Goal: Communication & Community: Answer question/provide support

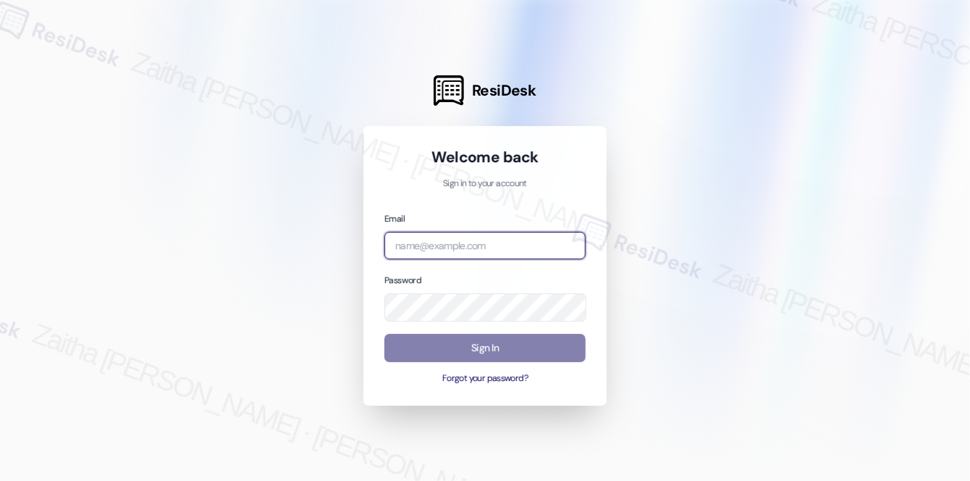
click at [450, 254] on input "email" at bounding box center [484, 246] width 201 height 28
type input "automated-surveys-meridian_management-zaitha.mae.[PERSON_NAME]@meridian_[DOMAIN…"
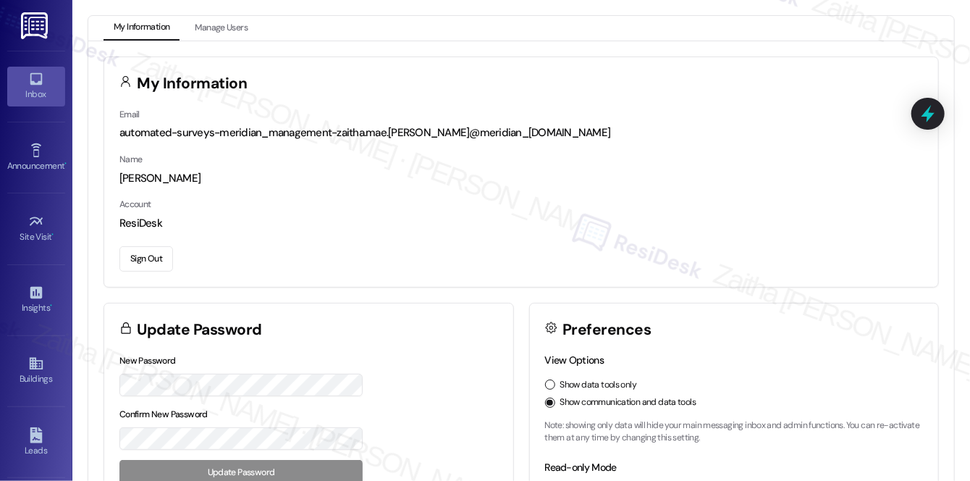
click at [33, 87] on div "Inbox" at bounding box center [36, 94] width 72 height 14
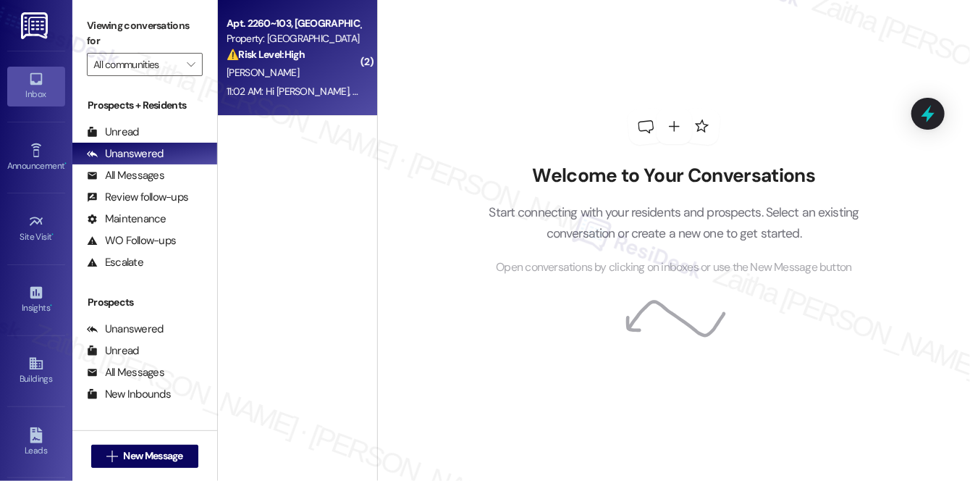
click at [336, 67] on div "[PERSON_NAME]" at bounding box center [293, 73] width 137 height 18
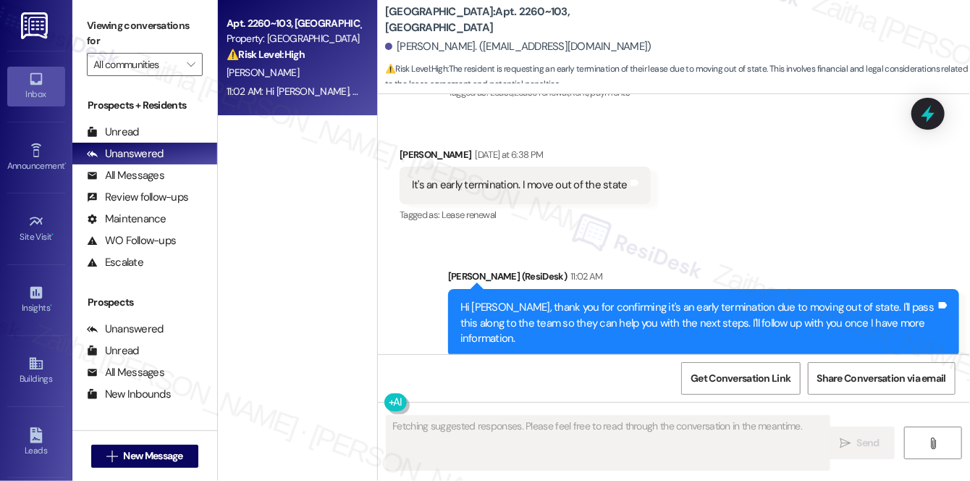
scroll to position [3610, 0]
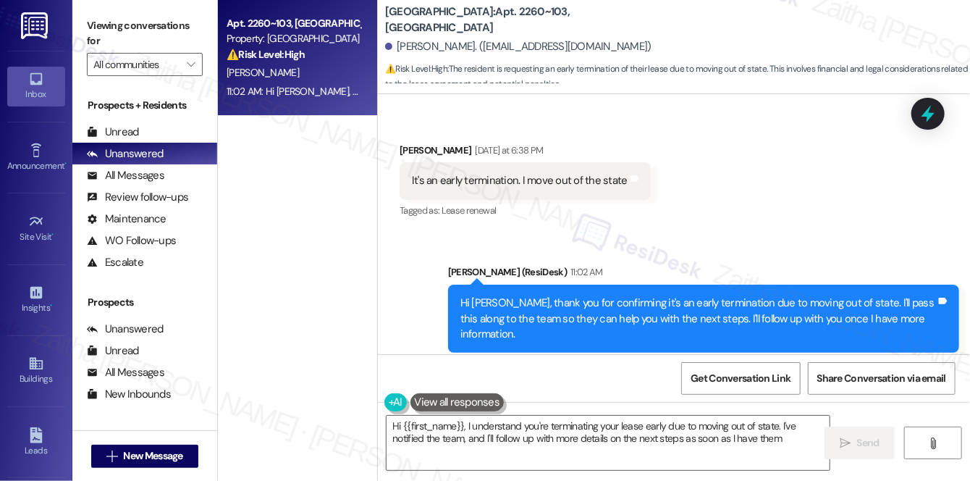
type textarea "Hi {{first_name}}, I understand you're terminating your lease early due to movi…"
drag, startPoint x: 661, startPoint y: 269, endPoint x: 860, endPoint y: 266, distance: 199.1
click at [860, 295] on div "Hi [PERSON_NAME], thank you for confirming it's an early termination due to mov…" at bounding box center [698, 318] width 476 height 46
copy div "early termination due to moving out of state."
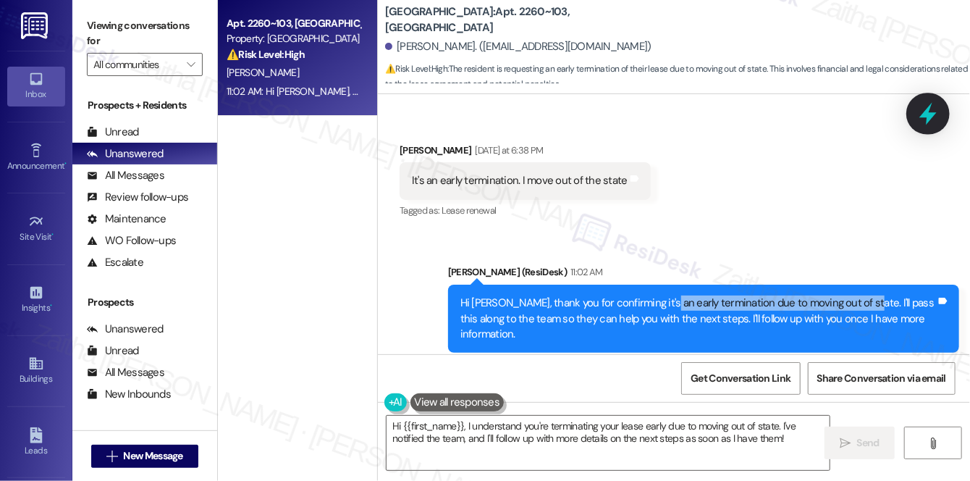
click at [930, 120] on icon at bounding box center [928, 113] width 25 height 25
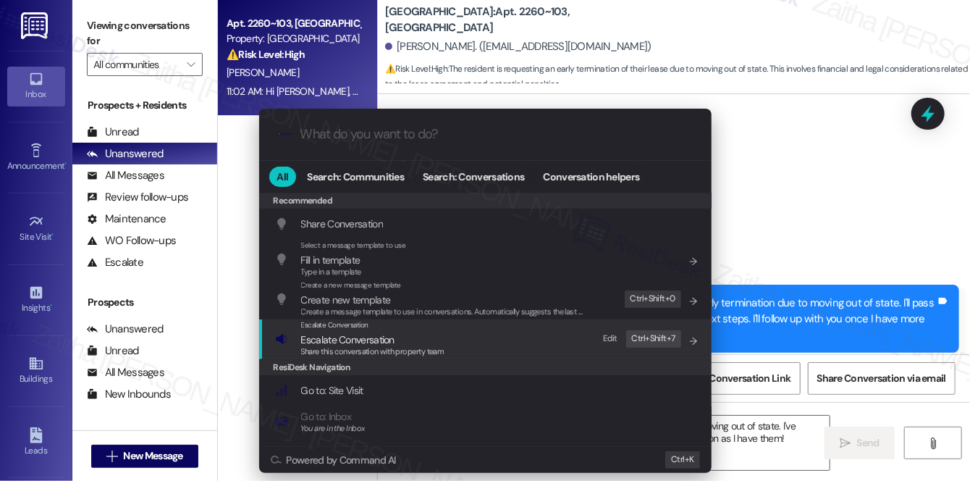
click at [334, 339] on span "Escalate Conversation" at bounding box center [347, 339] width 93 height 13
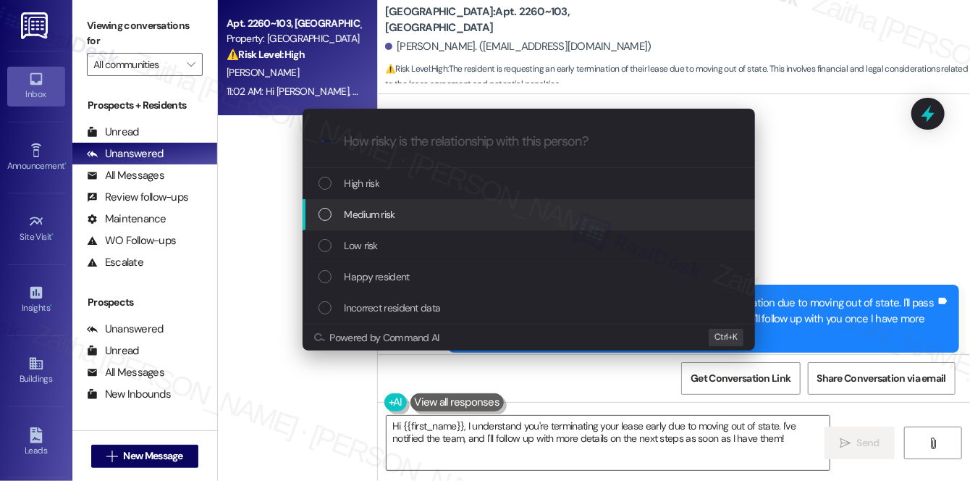
click at [394, 210] on span "Medium risk" at bounding box center [370, 214] width 51 height 16
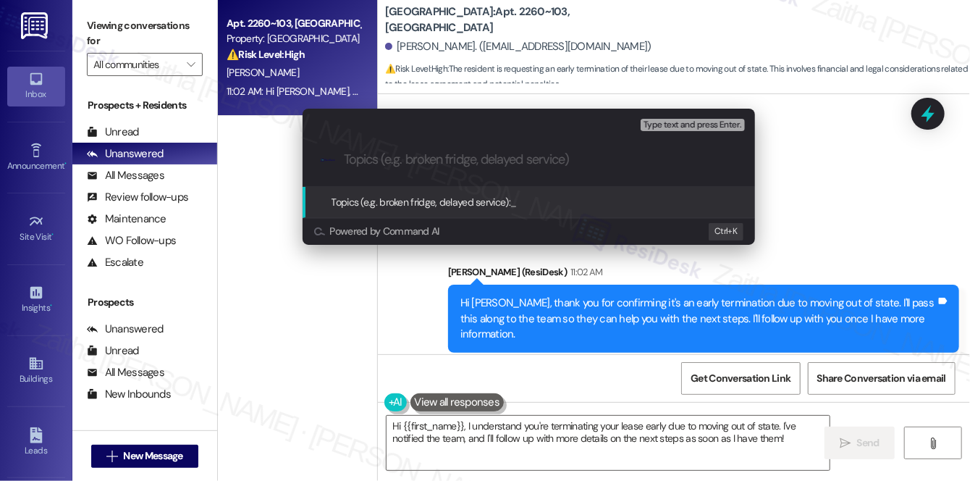
paste input "early termination due to moving out of state."
click at [350, 159] on input "early termination due to moving out of state." at bounding box center [534, 159] width 381 height 15
click at [374, 159] on input "Early termination due to moving out of state." at bounding box center [534, 159] width 381 height 15
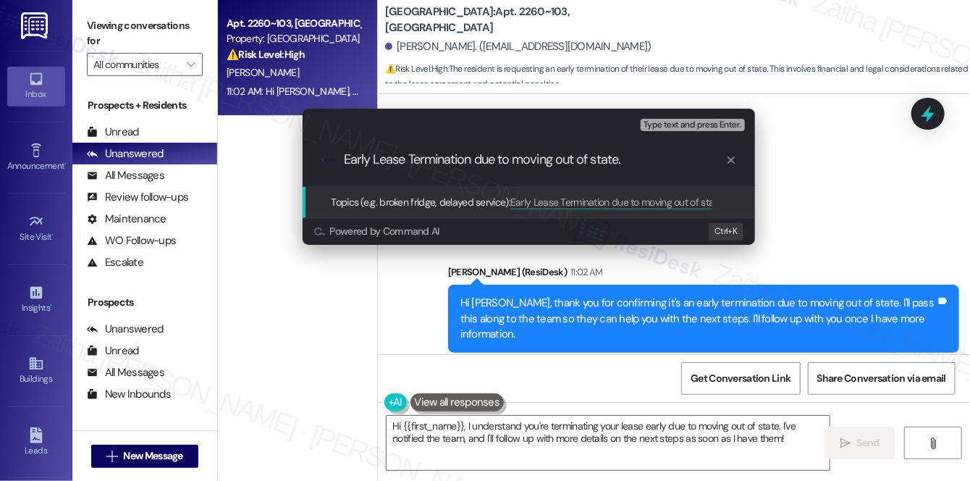
click at [486, 155] on input "Early Lease Termination due to moving out of state." at bounding box center [534, 159] width 381 height 15
click at [507, 157] on input "Early Lease Termination Due to moving out of state." at bounding box center [534, 159] width 381 height 15
click at [524, 161] on input "Early Lease Termination Due To moving out of state." at bounding box center [534, 159] width 381 height 15
click at [561, 161] on input "Early Lease Termination Due To Moving out of state." at bounding box center [534, 159] width 381 height 15
click at [602, 153] on input "Early Lease Termination Due To Moving Out of state." at bounding box center [534, 159] width 381 height 15
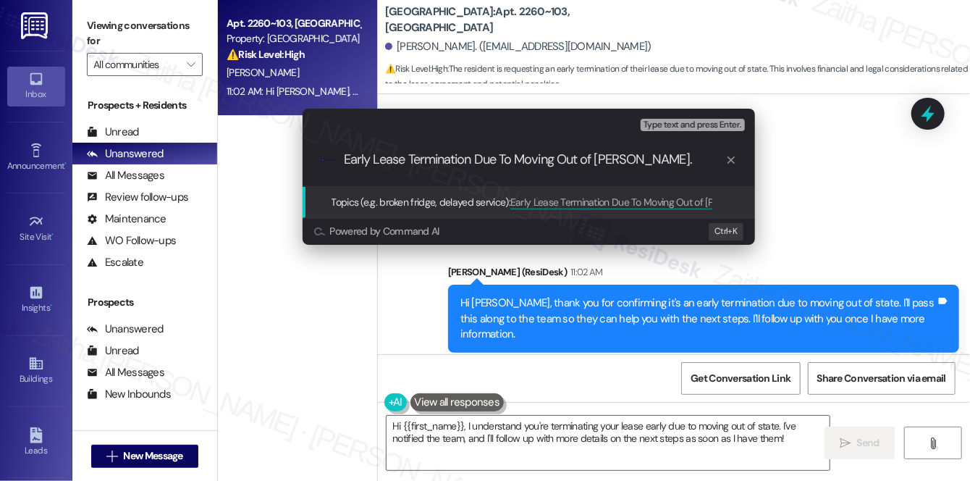
type input "Early Lease Termination Due To Moving Out of State."
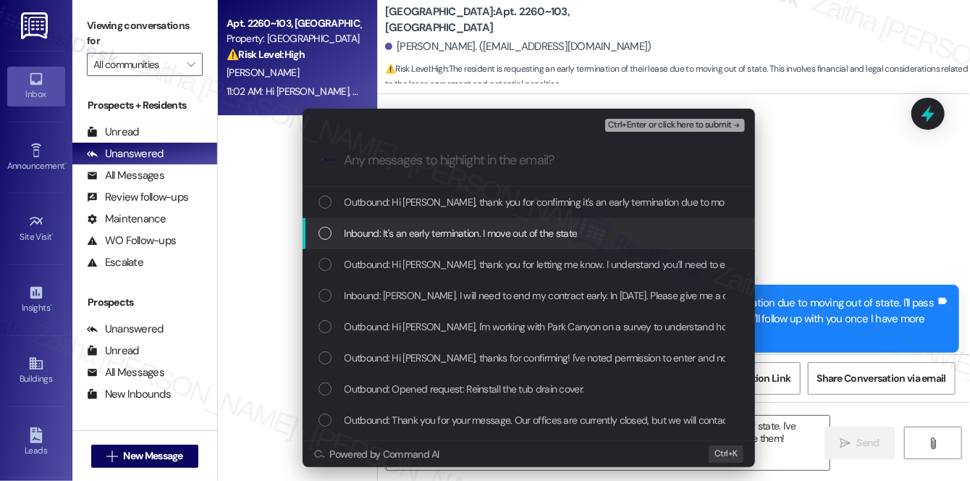
click at [446, 235] on span "Inbound: It's an early termination. I move out of the state" at bounding box center [461, 233] width 233 height 16
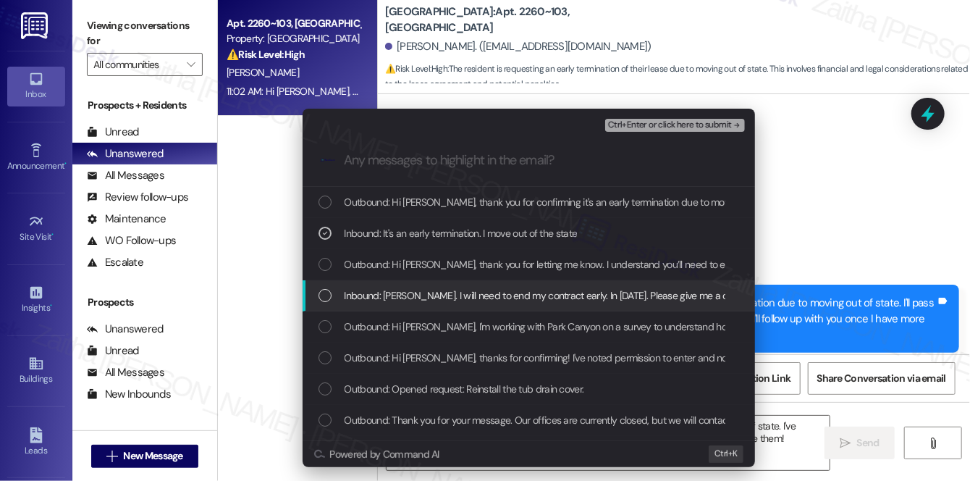
click at [447, 292] on span "Inbound: [PERSON_NAME]. I will need to end my contract early. In [DATE]. Please…" at bounding box center [580, 295] width 471 height 16
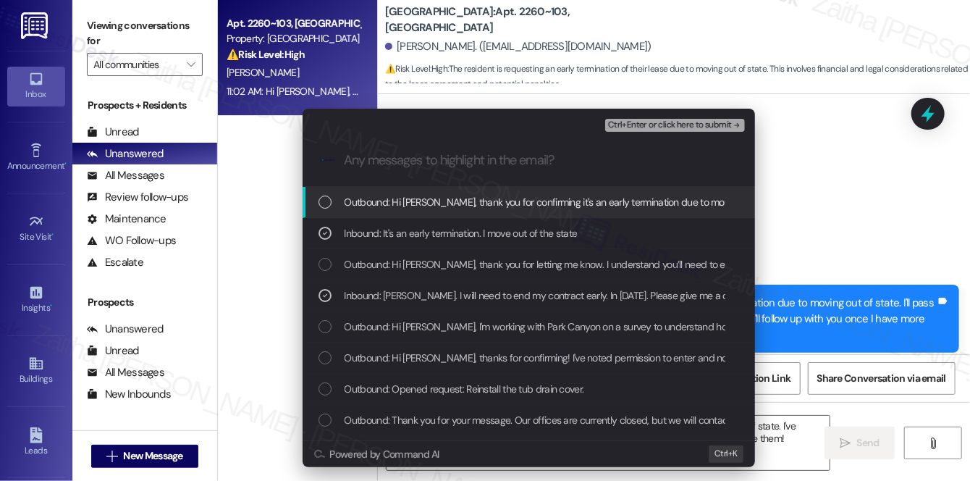
click at [649, 132] on div "Ctrl+Enter or click here to submit" at bounding box center [676, 125] width 143 height 19
click at [650, 125] on span "Ctrl+Enter or click here to submit" at bounding box center [670, 125] width 124 height 10
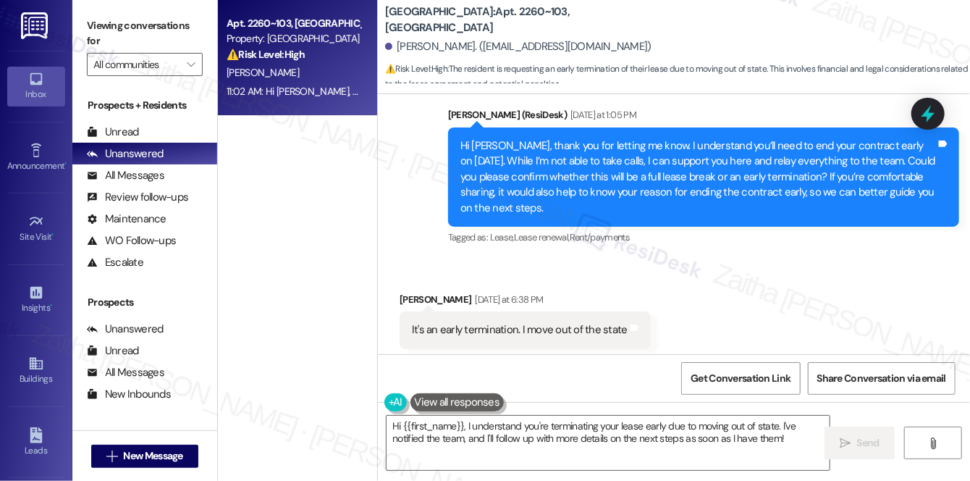
scroll to position [3456, 0]
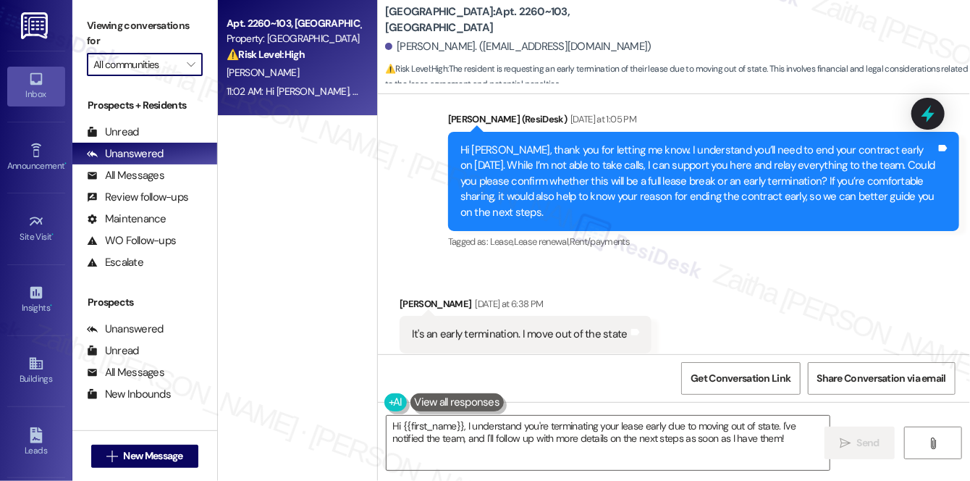
click at [156, 69] on input "All communities" at bounding box center [136, 64] width 86 height 23
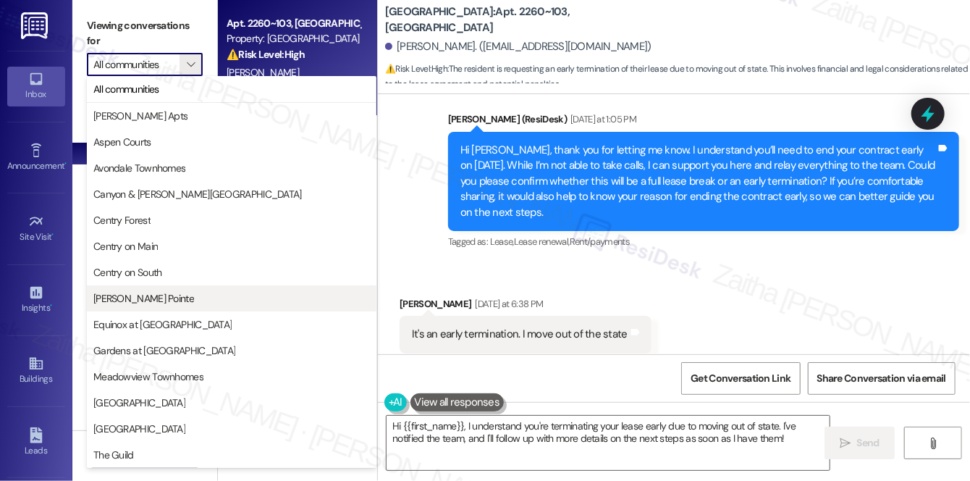
click at [130, 300] on span "[PERSON_NAME] Pointe" at bounding box center [143, 298] width 101 height 14
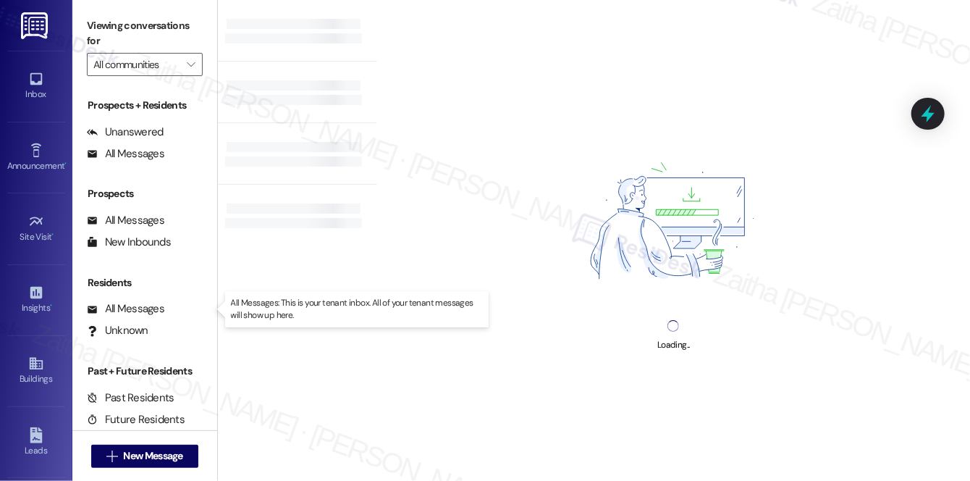
type input "[PERSON_NAME] Pointe"
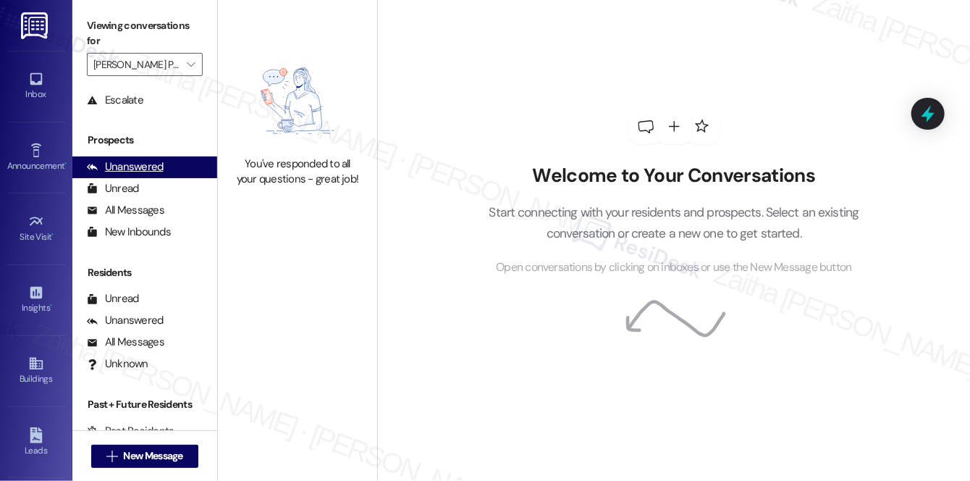
scroll to position [172, 0]
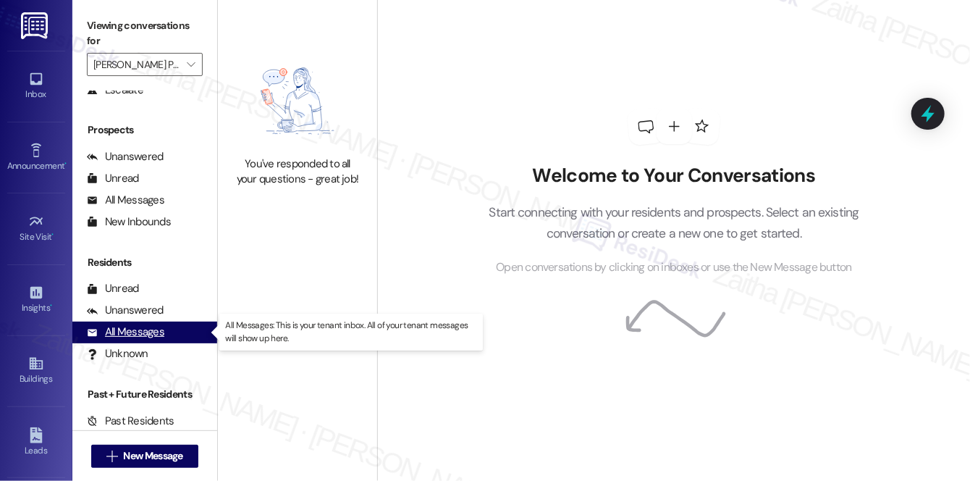
click at [151, 334] on div "All Messages" at bounding box center [125, 331] width 77 height 15
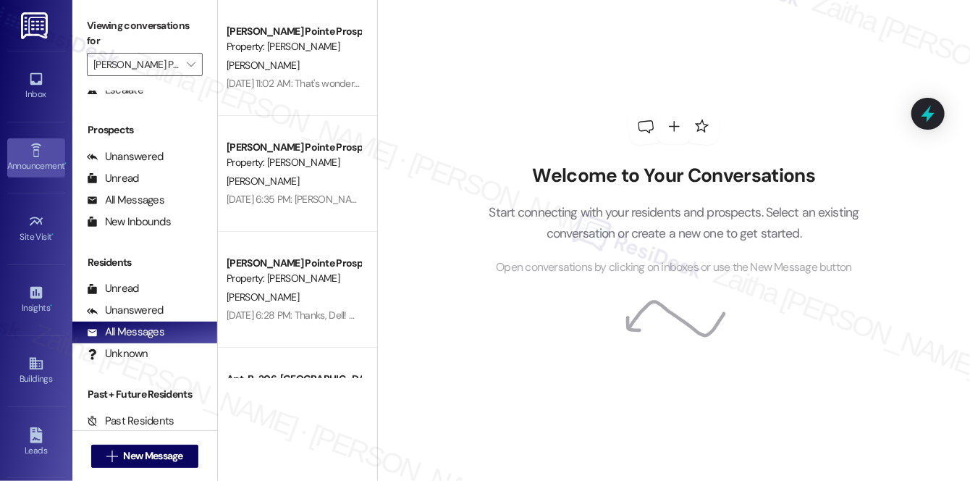
click at [41, 155] on icon at bounding box center [36, 151] width 16 height 16
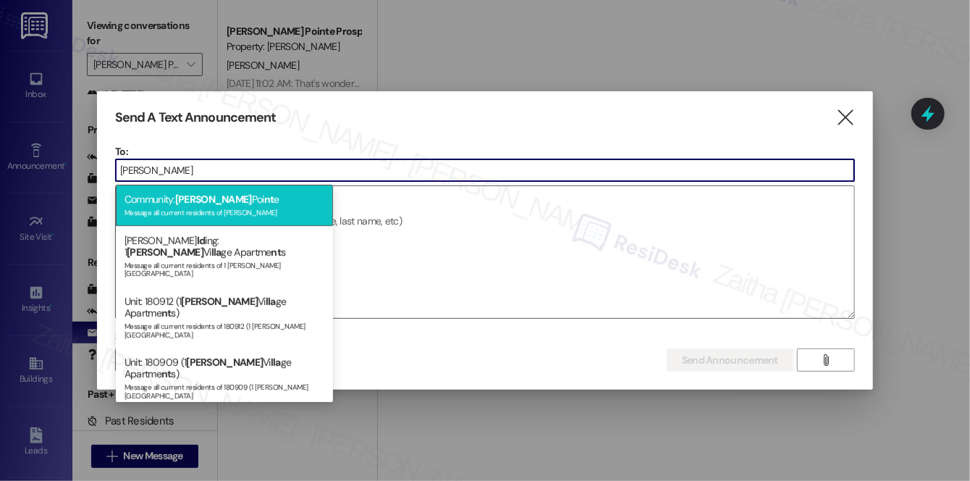
type input "[PERSON_NAME]"
click at [258, 198] on div "Community: [PERSON_NAME] nt e Message all current residents of [PERSON_NAME][GE…" at bounding box center [224, 205] width 217 height 41
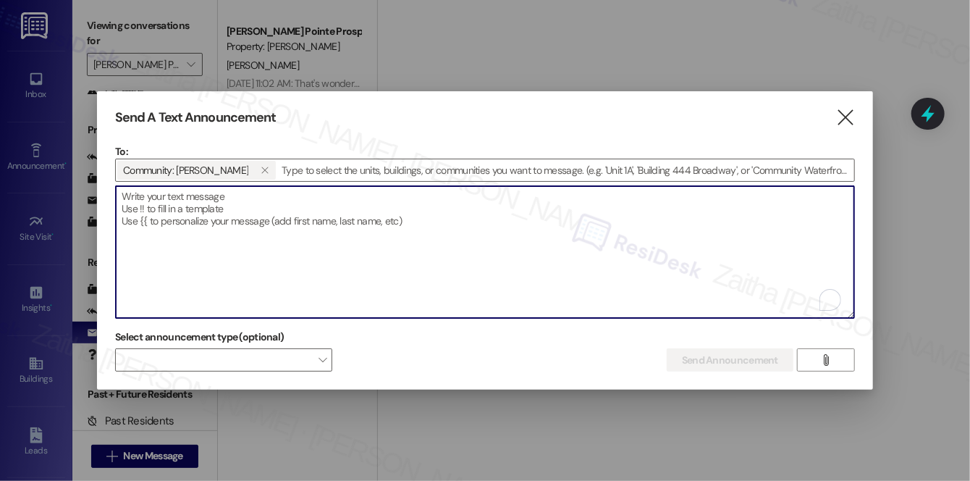
click at [316, 207] on textarea "To enrich screen reader interactions, please activate Accessibility in Grammarl…" at bounding box center [485, 252] width 738 height 132
paste textarea "Hi {{first_name}} - as of this week, {{property}} will no longer be offering th…"
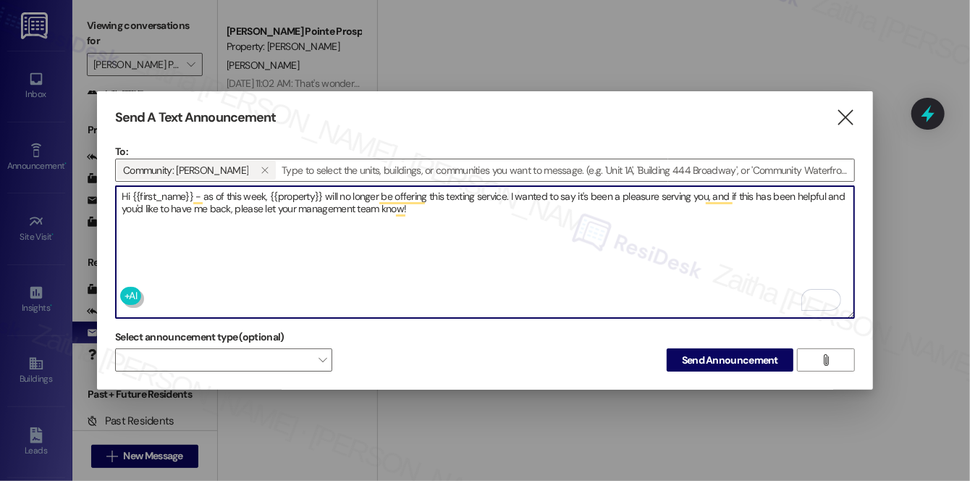
type textarea "Hi {{first_name}} - as of this week, {{property}} will no longer be offering th…"
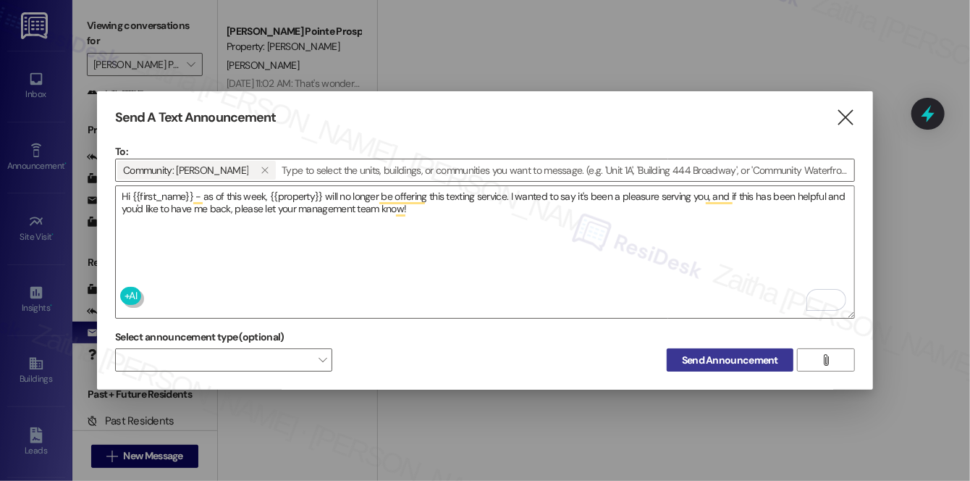
click at [733, 361] on span "Send Announcement" at bounding box center [730, 360] width 96 height 15
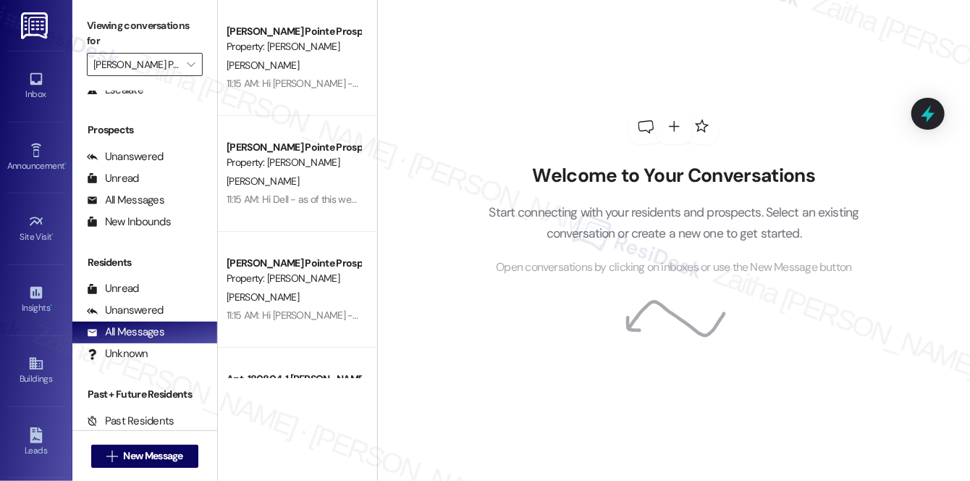
click at [137, 66] on input "[PERSON_NAME] Pointe" at bounding box center [136, 64] width 86 height 23
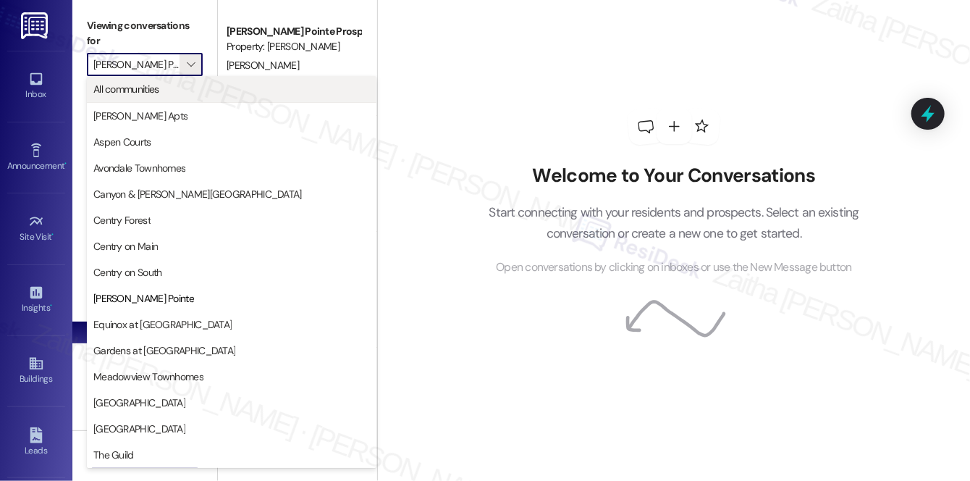
click at [133, 91] on span "All communities" at bounding box center [126, 89] width 66 height 14
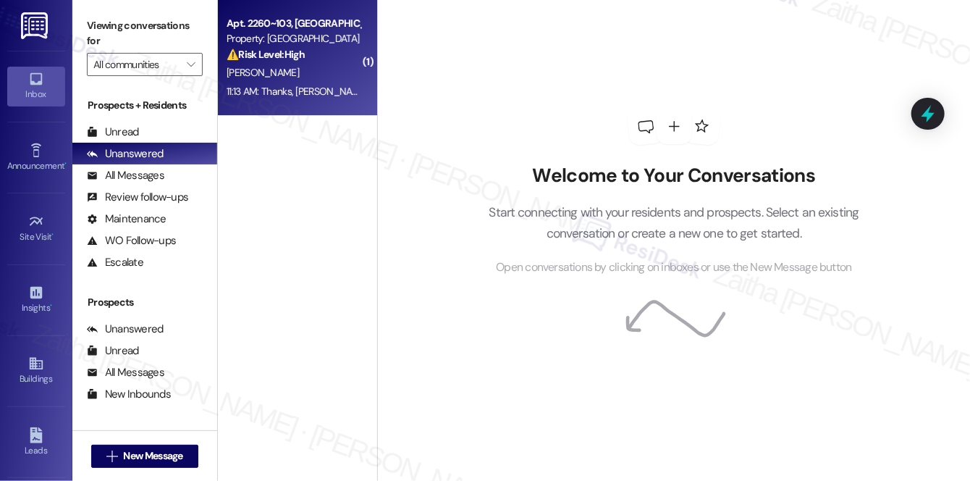
click at [318, 77] on div "[PERSON_NAME]" at bounding box center [293, 73] width 137 height 18
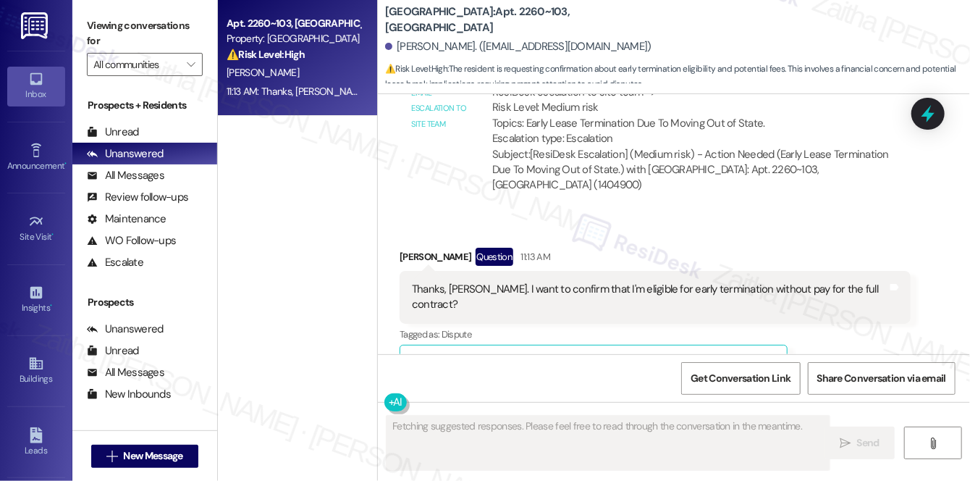
scroll to position [4142, 0]
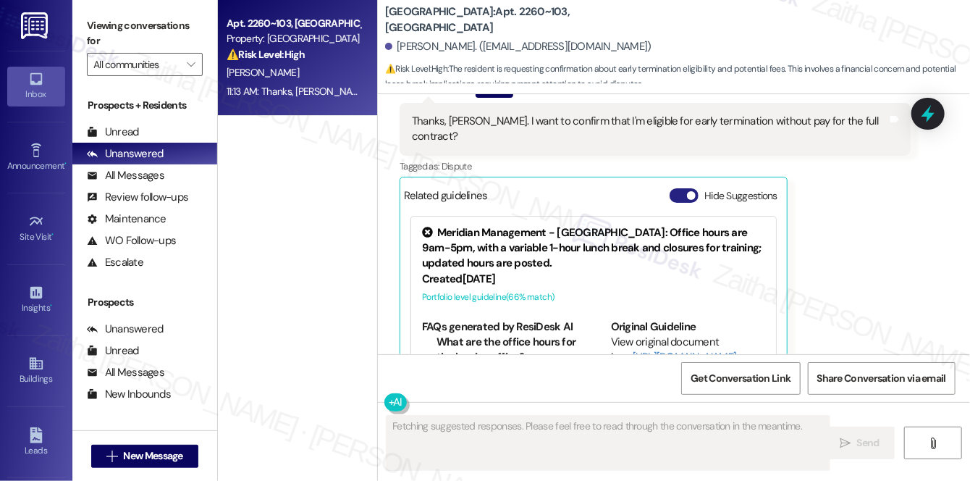
click at [680, 188] on button "Hide Suggestions" at bounding box center [684, 195] width 29 height 14
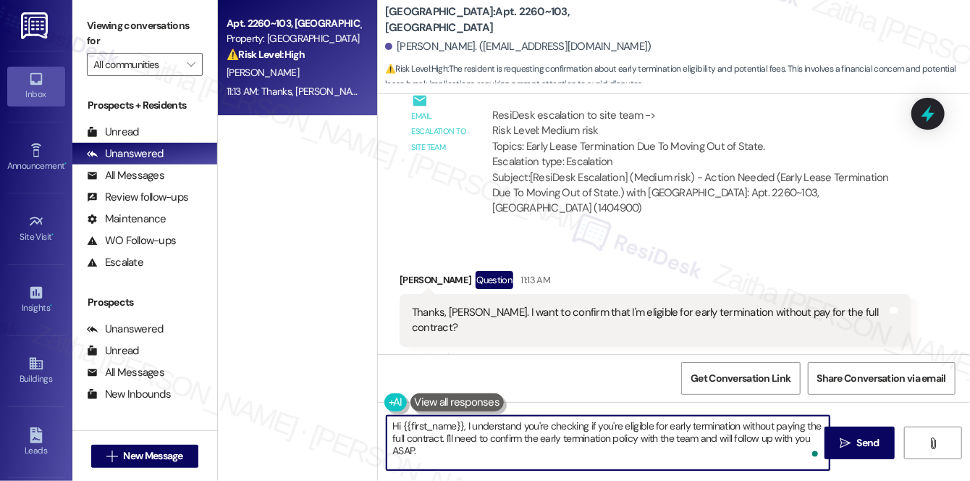
drag, startPoint x: 393, startPoint y: 428, endPoint x: 507, endPoint y: 487, distance: 128.2
click at [507, 480] on html "Inbox Go to Inbox Announcement • Send A Text Announcement Site Visit • Go to Si…" at bounding box center [485, 240] width 970 height 481
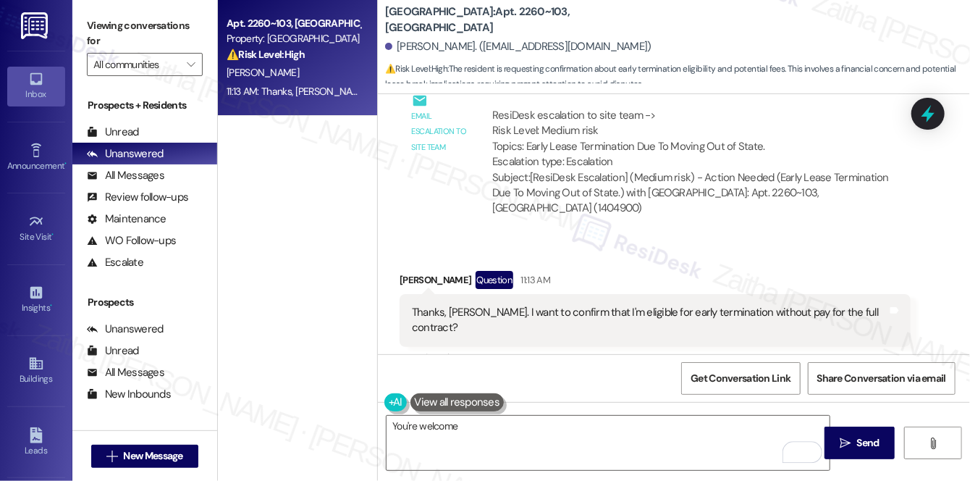
click at [413, 271] on div "[PERSON_NAME] Question 11:13 AM" at bounding box center [655, 282] width 511 height 23
copy div "Chenxiang"
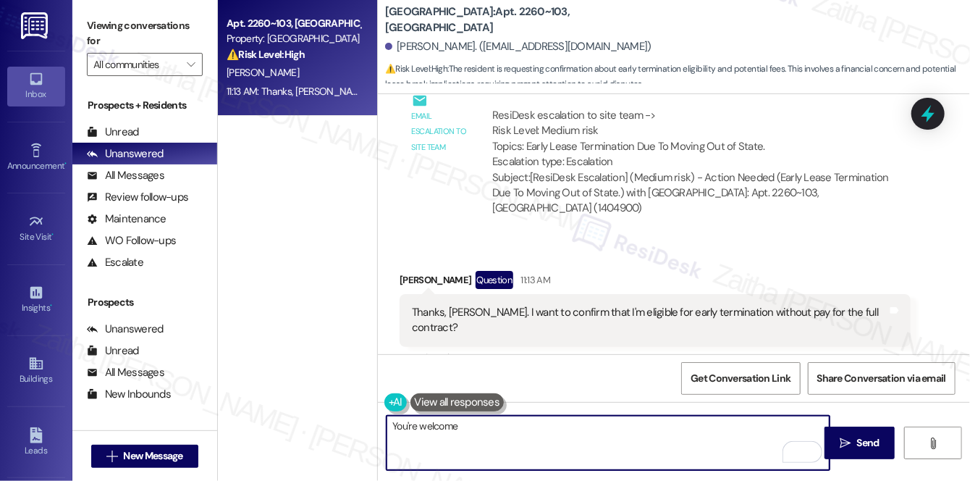
click at [525, 461] on textarea "You're welcome" at bounding box center [608, 442] width 443 height 54
paste textarea "Chenxiang"
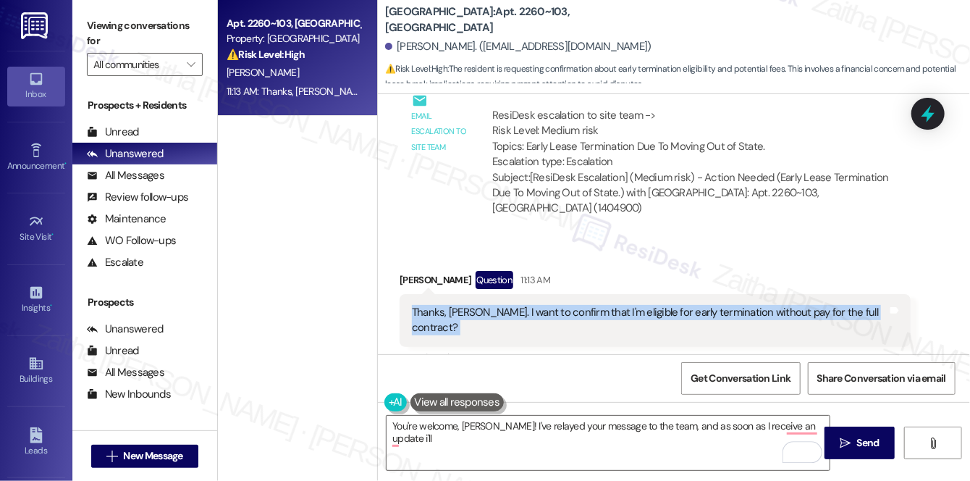
drag, startPoint x: 403, startPoint y: 269, endPoint x: 869, endPoint y: 279, distance: 465.6
click at [869, 294] on div "Thanks, [PERSON_NAME]. I want to confirm that I'm eligible for early terminatio…" at bounding box center [655, 320] width 511 height 53
copy div "Thanks, [PERSON_NAME]. I want to confirm that I'm eligible for early terminatio…"
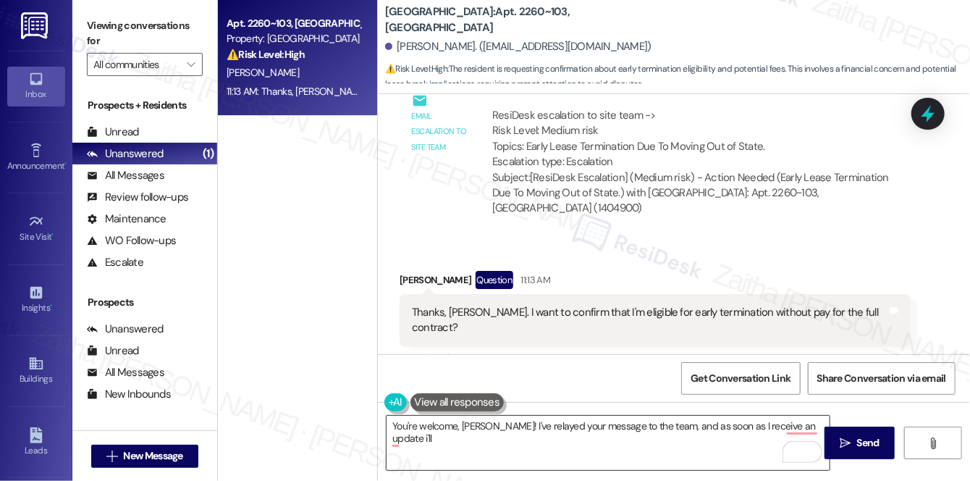
click at [447, 436] on textarea "You're welcome, [PERSON_NAME]! I've relayed your message to the team, and as so…" at bounding box center [608, 442] width 443 height 54
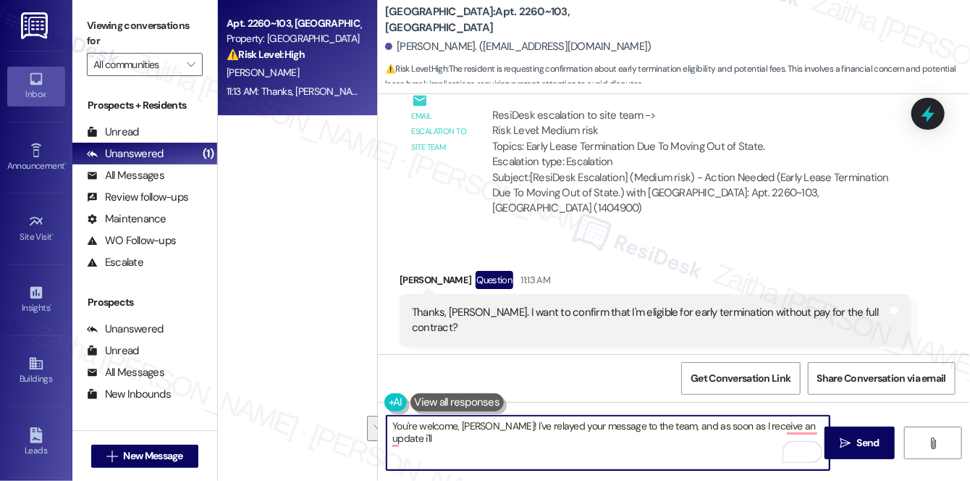
drag, startPoint x: 511, startPoint y: 421, endPoint x: 521, endPoint y: 444, distance: 25.3
click at [521, 444] on textarea "You're welcome, [PERSON_NAME]! I've relayed your message to the team, and as so…" at bounding box center [608, 442] width 443 height 54
paste textarea "I’ve relayed your request for early lease termination to the team, and I’m curr…"
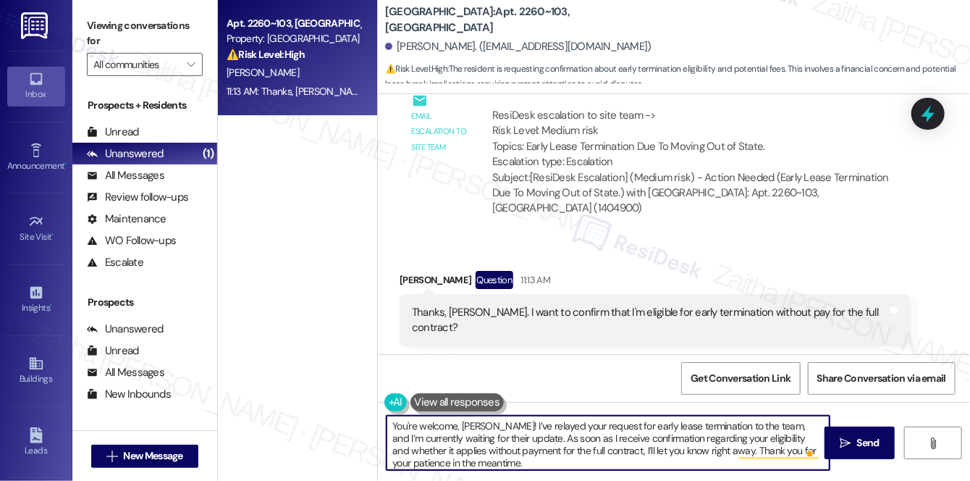
click at [638, 436] on textarea "You're welcome, [PERSON_NAME]! I’ve relayed your request for early lease termin…" at bounding box center [608, 442] width 443 height 54
drag, startPoint x: 662, startPoint y: 436, endPoint x: 583, endPoint y: 446, distance: 79.5
click at [583, 446] on textarea "You're welcome, [PERSON_NAME]! I’ve relayed your request for early lease termin…" at bounding box center [608, 442] width 443 height 54
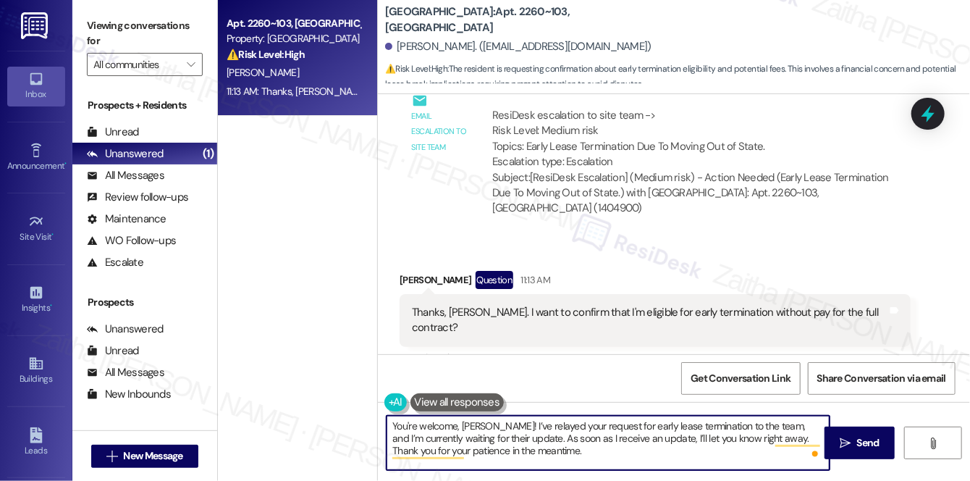
click at [760, 435] on textarea "You're welcome, [PERSON_NAME]! I’ve relayed your request for early lease termin…" at bounding box center [608, 442] width 443 height 54
click at [565, 452] on textarea "You're welcome, [PERSON_NAME]! I’ve relayed your request for early lease termin…" at bounding box center [608, 442] width 443 height 54
click at [638, 436] on textarea "You're welcome, [PERSON_NAME]! I’ve relayed your request for early lease termin…" at bounding box center [608, 442] width 443 height 54
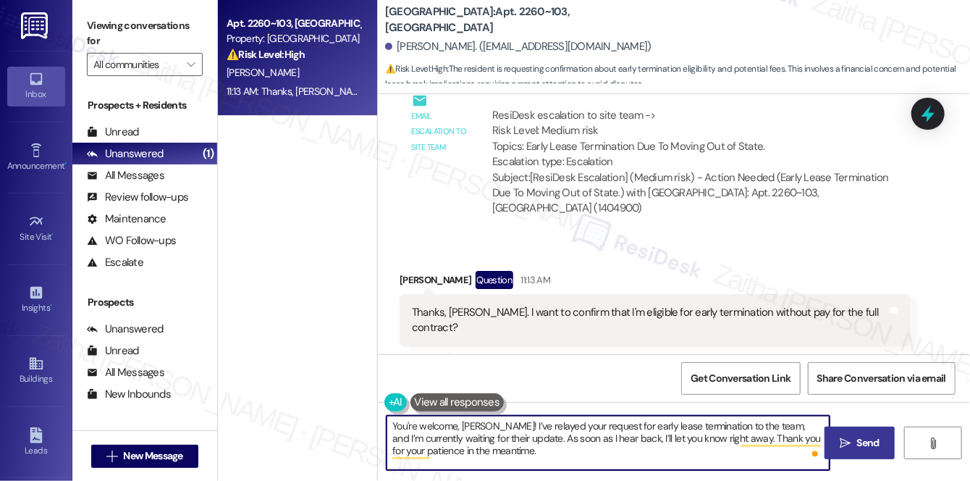
type textarea "You're welcome, [PERSON_NAME]! I’ve relayed your request for early lease termin…"
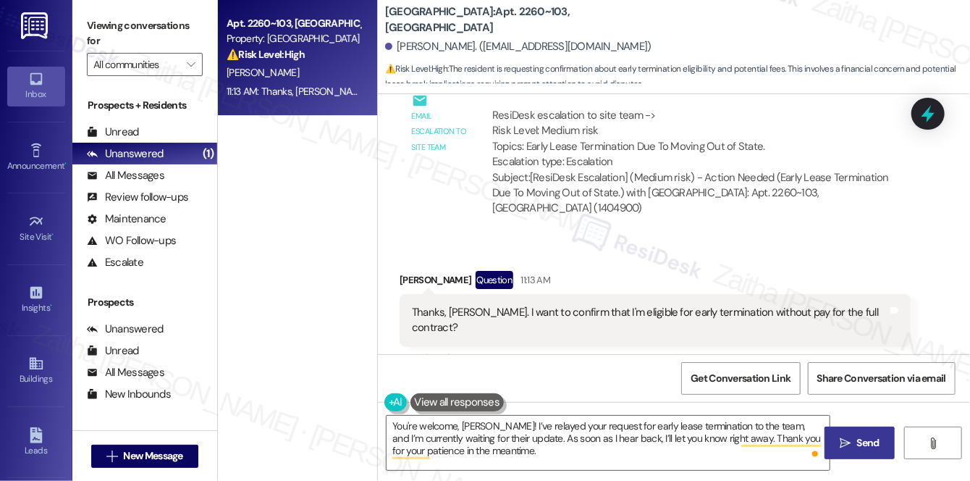
click at [863, 439] on span "Send" at bounding box center [868, 442] width 22 height 15
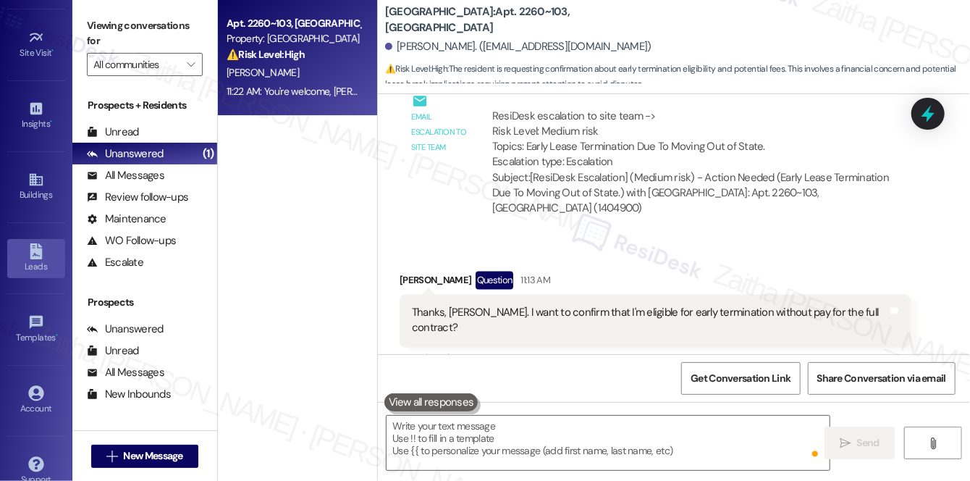
scroll to position [204, 0]
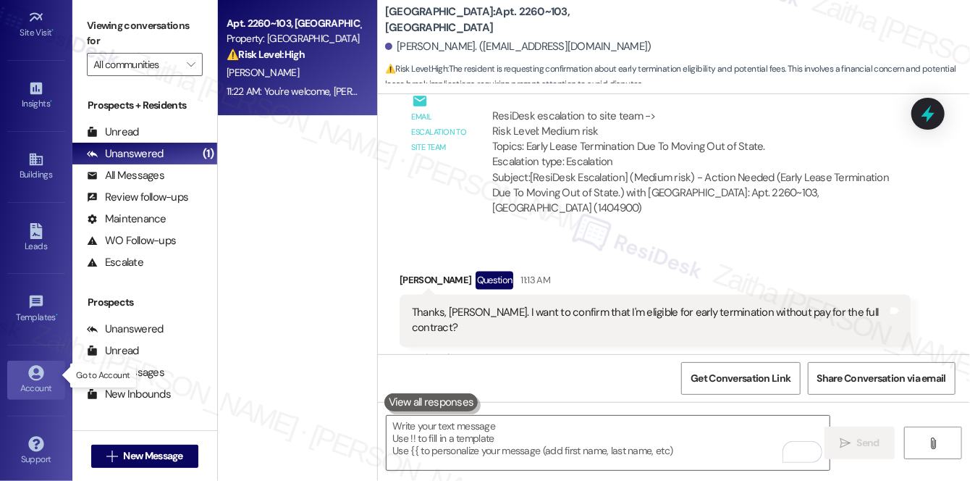
click at [46, 375] on link "Account" at bounding box center [36, 379] width 58 height 39
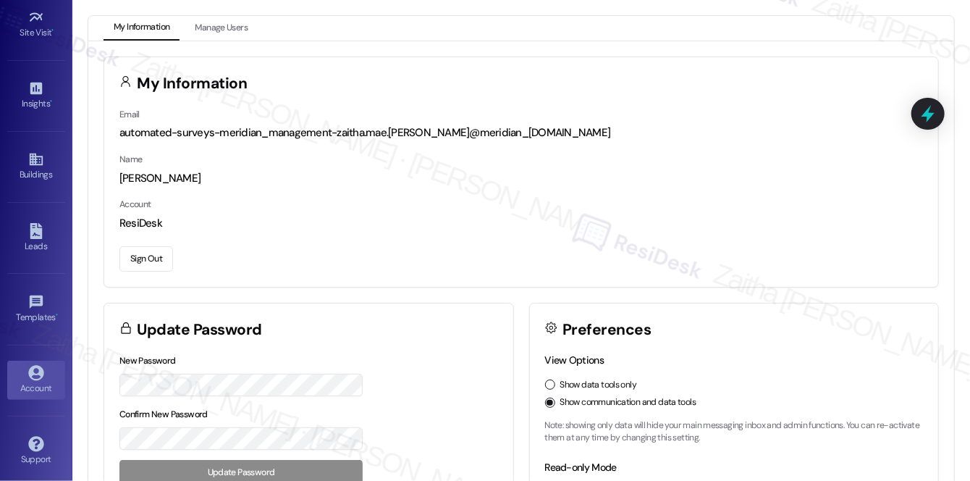
click at [148, 255] on button "Sign Out" at bounding box center [146, 258] width 54 height 25
